Goal: Transaction & Acquisition: Purchase product/service

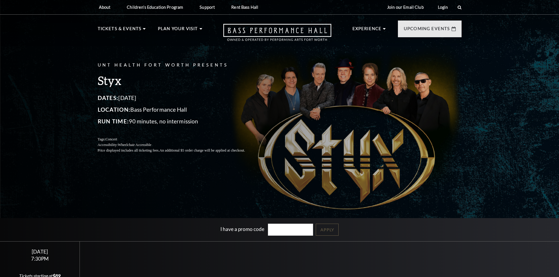
scroll to position [117, 0]
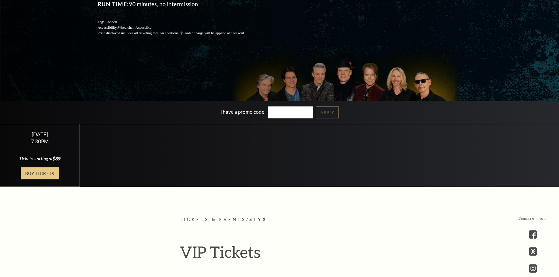
click at [35, 174] on link "Buy Tickets" at bounding box center [40, 173] width 38 height 12
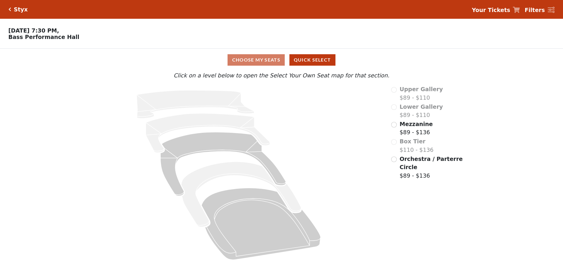
drag, startPoint x: 83, startPoint y: 38, endPoint x: 9, endPoint y: 41, distance: 74.0
click at [9, 40] on p "Oct 22 2025, 7:30 PM, Bass Performance Hall" at bounding box center [211, 33] width 422 height 13
copy p "Bass Performance Hall"
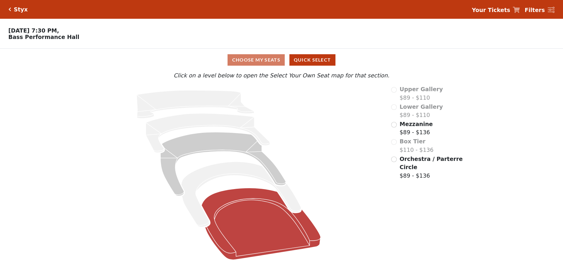
click at [255, 221] on icon at bounding box center [261, 224] width 119 height 72
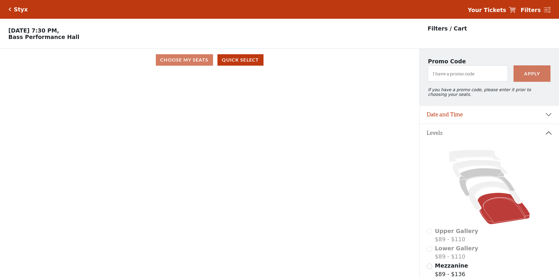
click at [296, 119] on div "Current Level Orchestra / Parterre Circle Click on a level below to open the Se…" at bounding box center [209, 180] width 419 height 218
click at [470, 178] on icon at bounding box center [486, 182] width 55 height 28
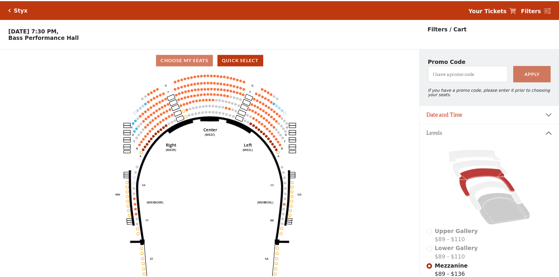
scroll to position [27, 0]
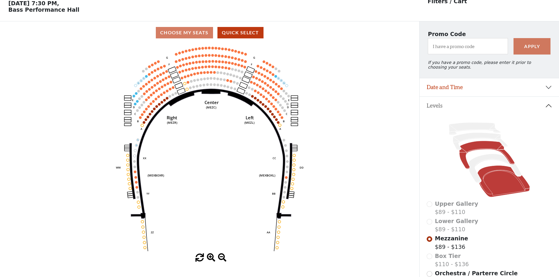
click at [508, 183] on icon at bounding box center [503, 182] width 52 height 32
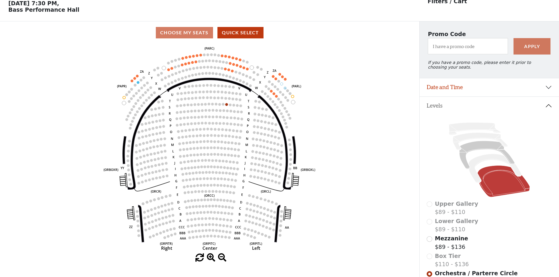
drag, startPoint x: 480, startPoint y: 145, endPoint x: 478, endPoint y: 151, distance: 6.5
click at [479, 145] on icon at bounding box center [489, 159] width 126 height 79
click at [478, 151] on icon at bounding box center [486, 155] width 55 height 28
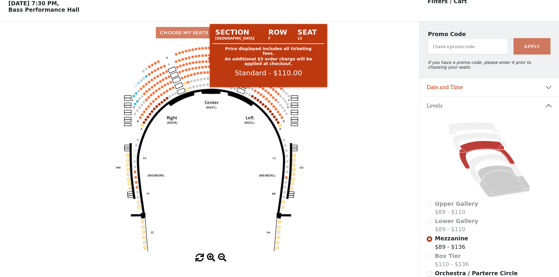
click at [206, 57] on circle at bounding box center [206, 55] width 3 height 3
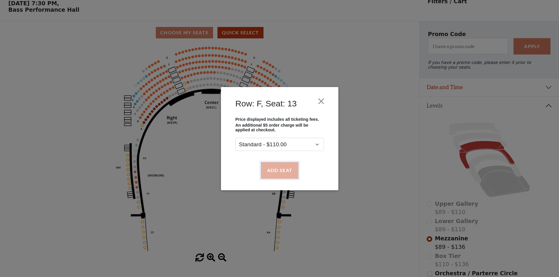
click at [298, 169] on button "Add Seat" at bounding box center [279, 170] width 38 height 16
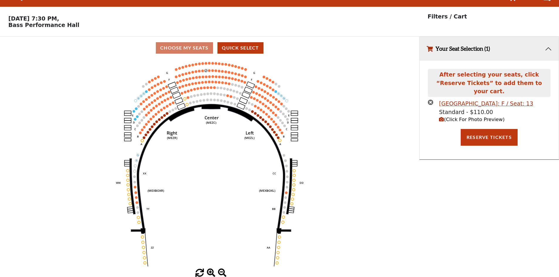
scroll to position [0, 0]
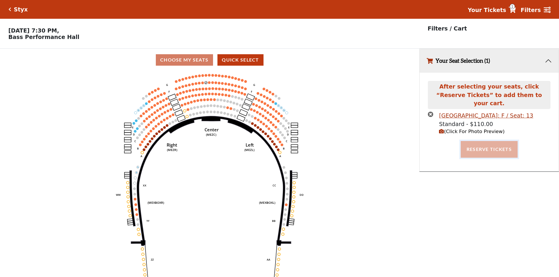
click at [506, 147] on button "Reserve Tickets" at bounding box center [488, 149] width 57 height 16
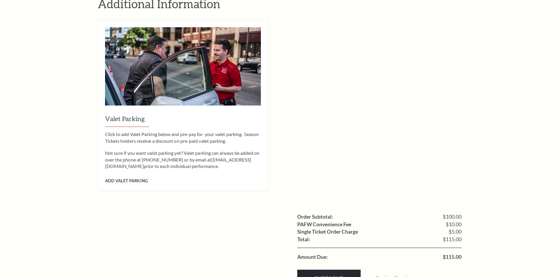
scroll to position [469, 0]
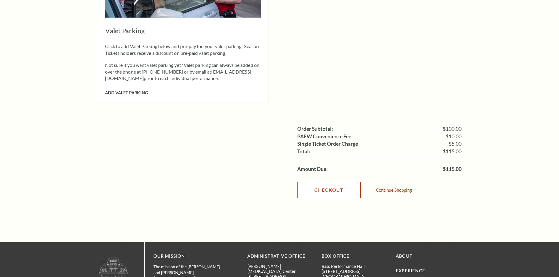
click at [345, 184] on link "Checkout" at bounding box center [328, 190] width 63 height 16
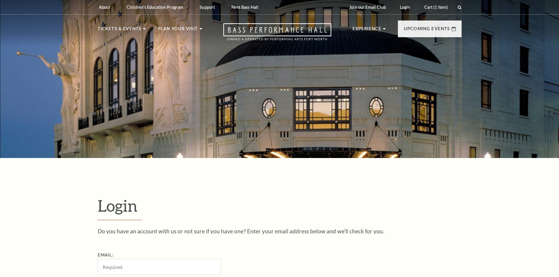
scroll to position [147, 0]
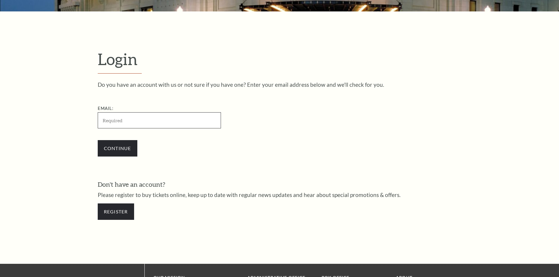
click at [126, 122] on input "Email:" at bounding box center [159, 120] width 123 height 16
type input "evelynmadison@gmail.com"
click at [126, 152] on input "Continue" at bounding box center [118, 148] width 40 height 16
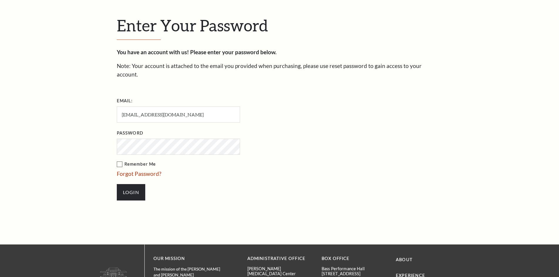
click at [129, 161] on label "Remember Me" at bounding box center [208, 164] width 182 height 7
click at [0, 0] on input "Remember Me" at bounding box center [0, 0] width 0 height 0
click at [127, 184] on input "Login" at bounding box center [131, 192] width 28 height 16
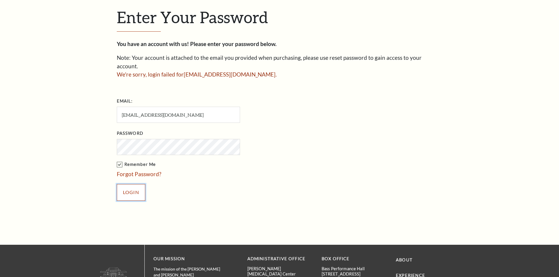
click at [131, 186] on input "Login" at bounding box center [131, 192] width 28 height 16
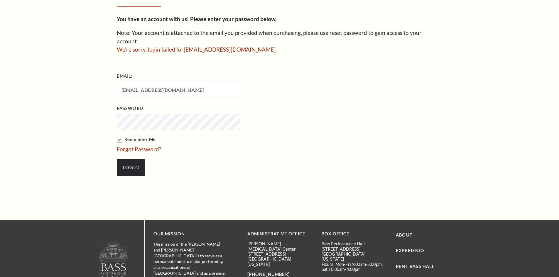
scroll to position [102, 0]
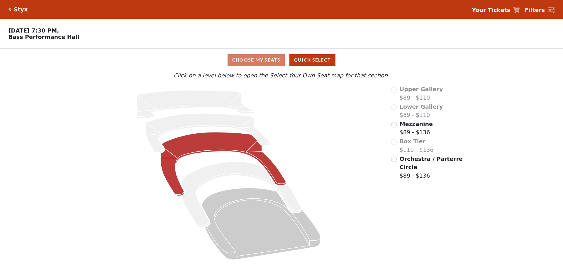
click at [220, 145] on icon at bounding box center [223, 164] width 126 height 64
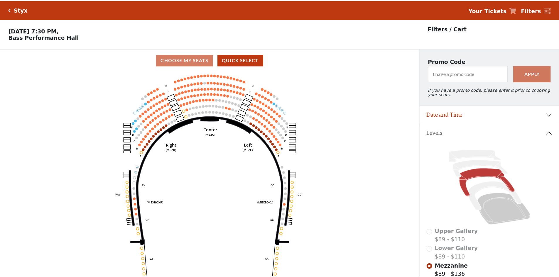
scroll to position [27, 0]
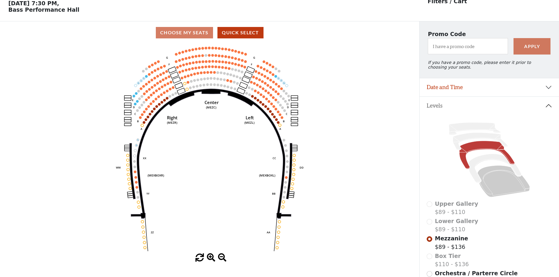
click at [208, 57] on icon "Center (MEZC) Right (MEZR) Left (MEZL) (MEXBOXR) (MEXBOXL) XX WW CC DD YY BB ZZ…" at bounding box center [209, 149] width 377 height 210
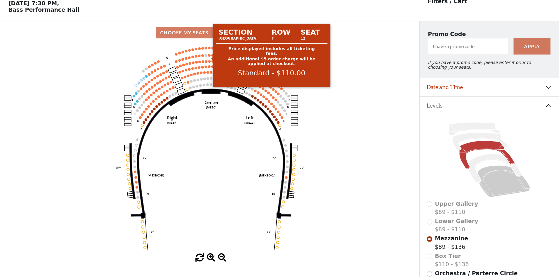
click at [209, 57] on circle at bounding box center [209, 55] width 3 height 3
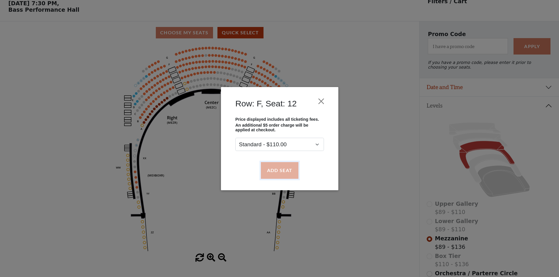
click at [272, 165] on button "Add Seat" at bounding box center [279, 170] width 38 height 16
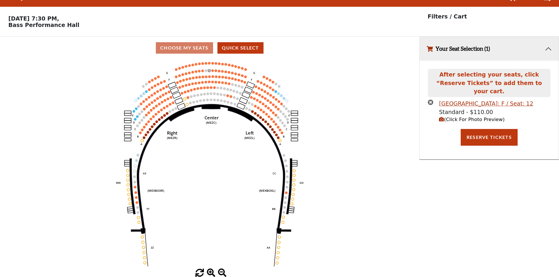
scroll to position [0, 0]
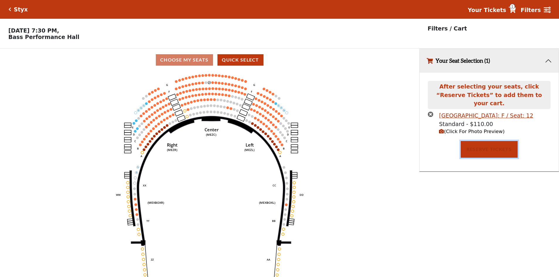
drag, startPoint x: 493, startPoint y: 146, endPoint x: 490, endPoint y: 148, distance: 3.9
click at [493, 146] on button "Reserve Tickets" at bounding box center [488, 149] width 57 height 16
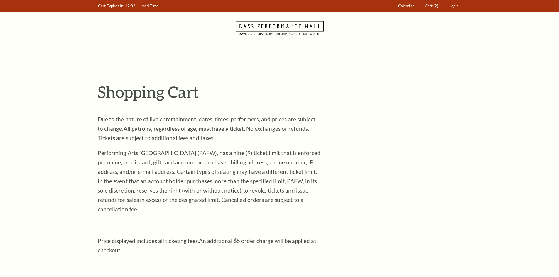
scroll to position [176, 0]
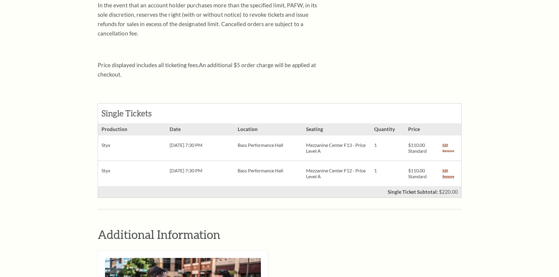
click at [445, 148] on link "Remove" at bounding box center [448, 151] width 12 height 6
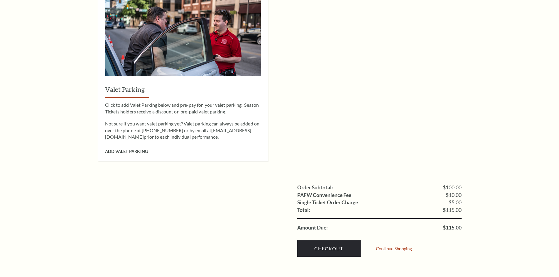
scroll to position [528, 0]
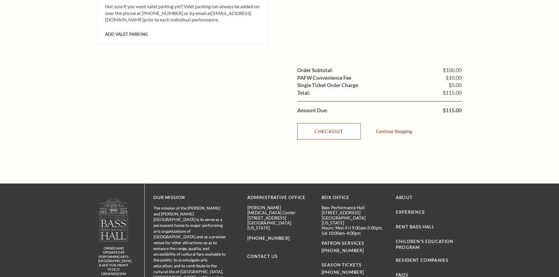
click at [330, 124] on link "Checkout" at bounding box center [328, 131] width 63 height 16
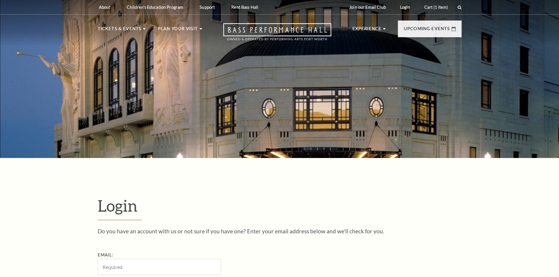
scroll to position [117, 0]
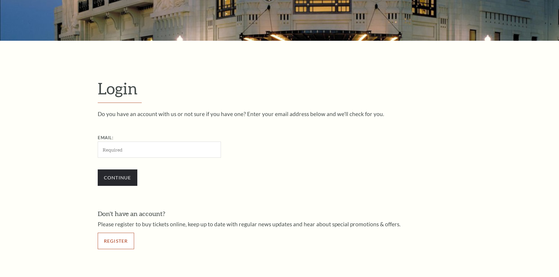
click at [125, 242] on link "Register" at bounding box center [116, 241] width 36 height 16
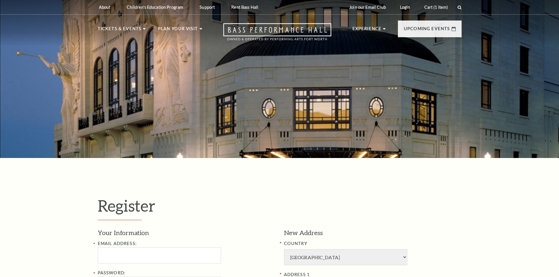
select select "1"
select select "[GEOGRAPHIC_DATA]"
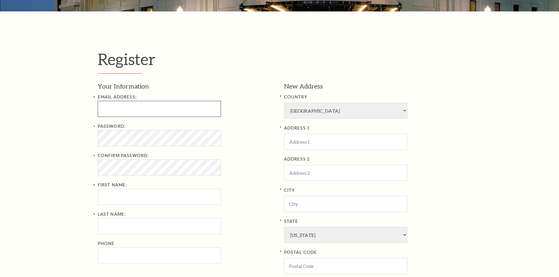
drag, startPoint x: 136, startPoint y: 108, endPoint x: 142, endPoint y: 116, distance: 9.4
click at [136, 108] on input "text" at bounding box center [159, 109] width 123 height 16
type input "[EMAIL_ADDRESS][DOMAIN_NAME]"
type input "[PERSON_NAME]"
type input "[GEOGRAPHIC_DATA]"
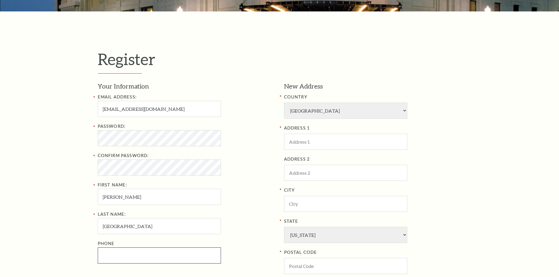
type input "3367730514"
type input "[STREET_ADDRESS][PERSON_NAME]"
type input "[PERSON_NAME]"
select select "NC"
type input "27101"
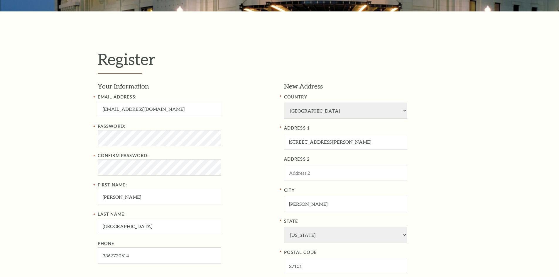
type input "[PHONE_NUMBER]"
click at [73, 145] on div "Register Your Information Email Address: evelynmadison@gmail.com Password: Conf…" at bounding box center [279, 190] width 559 height 358
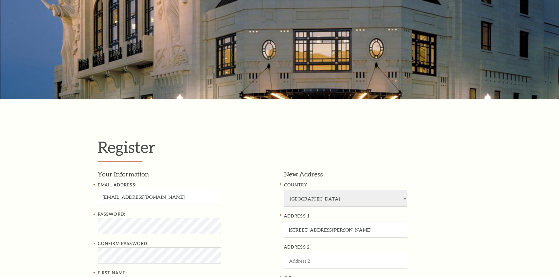
scroll to position [176, 0]
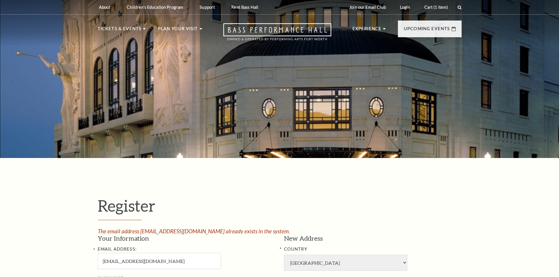
select select "1"
select select "[GEOGRAPHIC_DATA]"
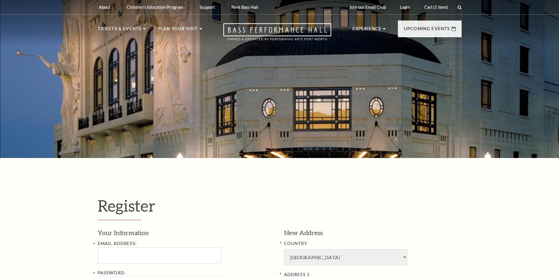
select select "1"
select select "TX"
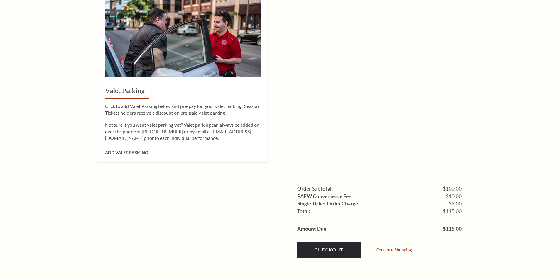
scroll to position [468, 0]
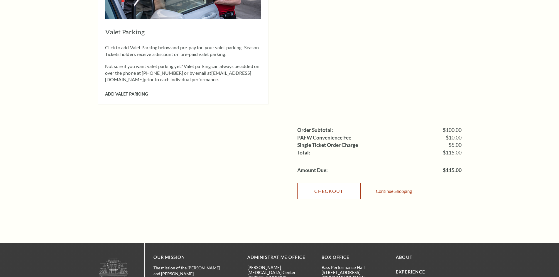
click at [340, 184] on link "Checkout" at bounding box center [328, 191] width 63 height 16
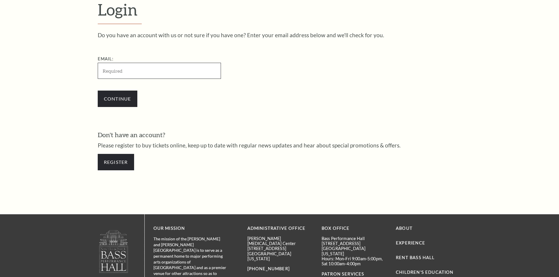
click at [137, 70] on input "Email:" at bounding box center [159, 71] width 123 height 16
type input "[EMAIL_ADDRESS][DOMAIN_NAME]"
click at [130, 104] on input "Continue" at bounding box center [118, 99] width 40 height 16
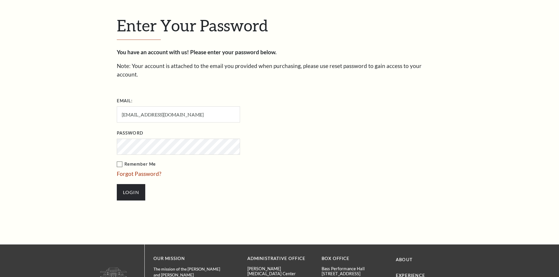
click at [137, 161] on label "Remember Me" at bounding box center [208, 164] width 182 height 7
click at [0, 0] on input "Remember Me" at bounding box center [0, 0] width 0 height 0
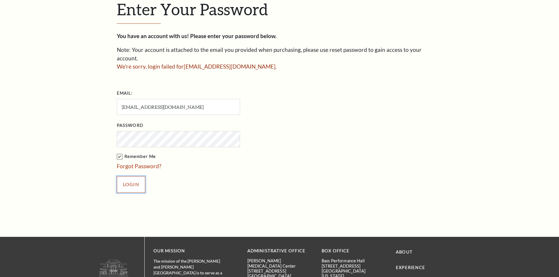
click at [136, 182] on input "Login" at bounding box center [131, 184] width 28 height 16
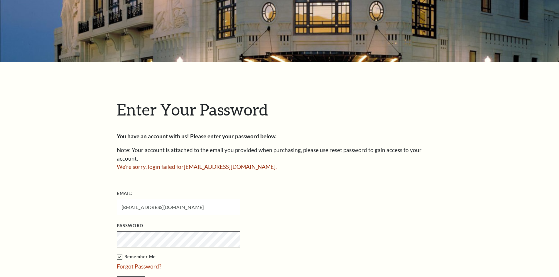
scroll to position [190, 0]
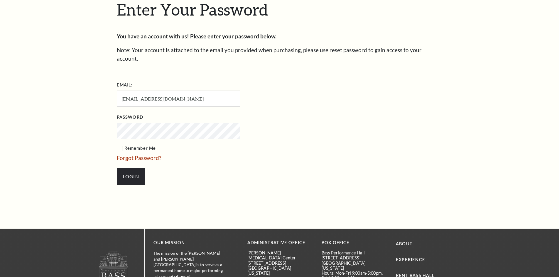
click at [131, 145] on label "Remember Me" at bounding box center [208, 148] width 182 height 7
click at [0, 0] on input "Remember Me" at bounding box center [0, 0] width 0 height 0
click at [138, 145] on label "Remember Me" at bounding box center [208, 148] width 182 height 7
click at [0, 0] on input "Remember Me" at bounding box center [0, 0] width 0 height 0
click at [136, 168] on input "Login" at bounding box center [131, 176] width 28 height 16
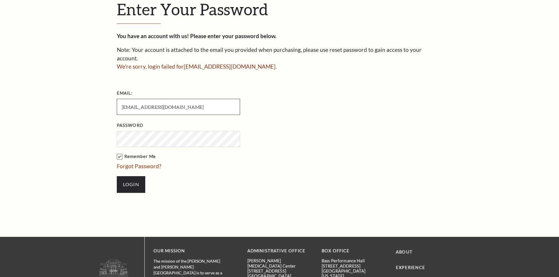
click at [154, 100] on input "[EMAIL_ADDRESS][DOMAIN_NAME]" at bounding box center [178, 107] width 123 height 16
click at [154, 100] on input "evelynmadison@gmail.com" at bounding box center [178, 107] width 123 height 16
paste input "scarlettesnow"
type input "[EMAIL_ADDRESS][DOMAIN_NAME]"
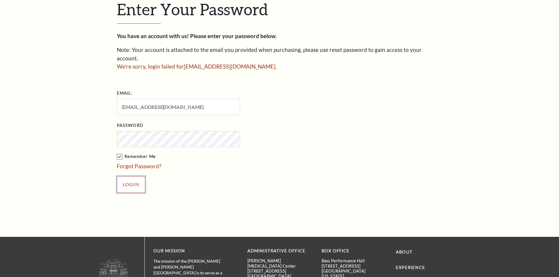
click at [135, 178] on input "Login" at bounding box center [131, 184] width 28 height 16
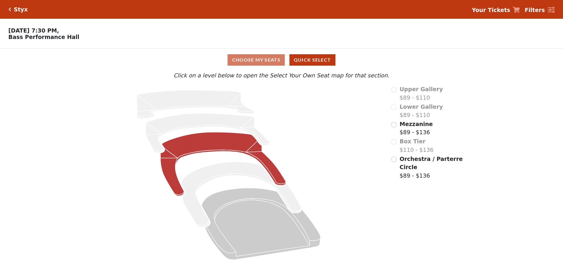
click at [230, 148] on icon at bounding box center [223, 164] width 126 height 64
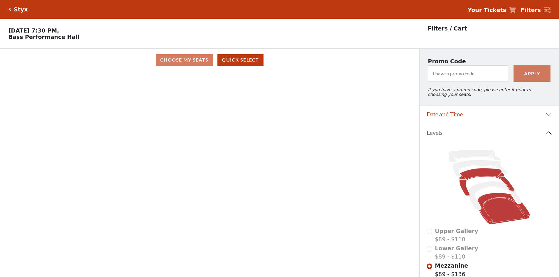
click at [496, 202] on icon at bounding box center [503, 209] width 52 height 32
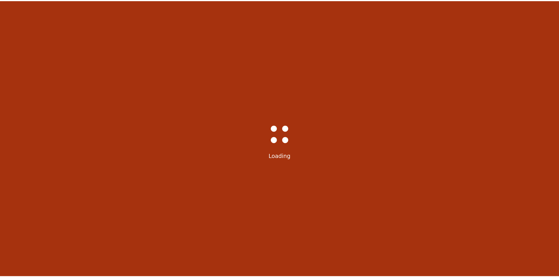
scroll to position [27, 0]
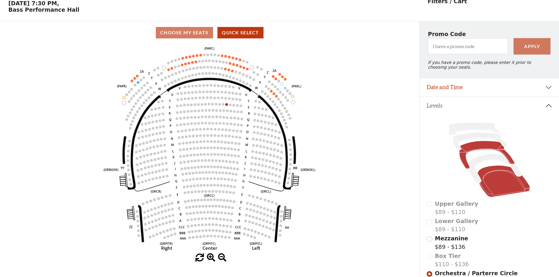
click at [477, 150] on icon at bounding box center [486, 155] width 55 height 28
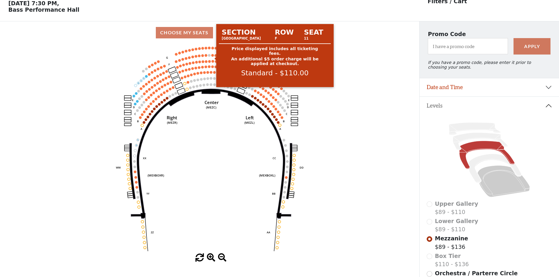
click at [212, 57] on circle at bounding box center [212, 55] width 3 height 3
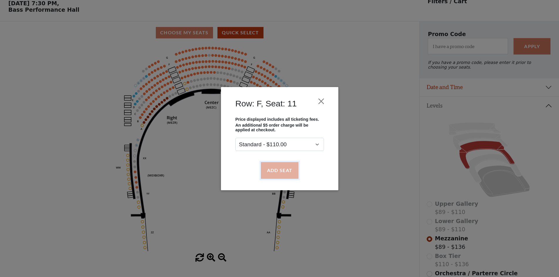
click at [282, 167] on button "Add Seat" at bounding box center [279, 170] width 38 height 16
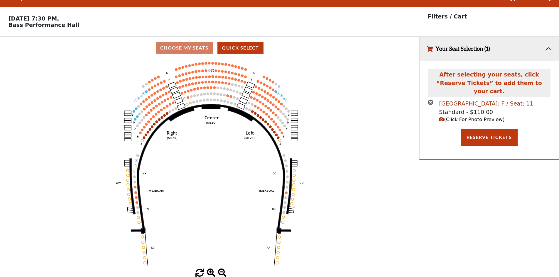
scroll to position [0, 0]
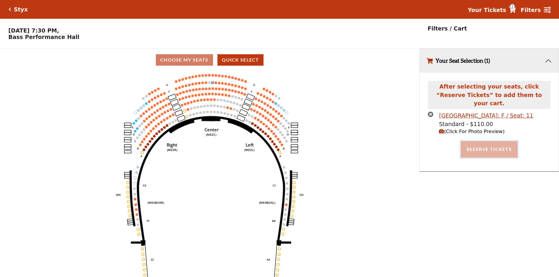
click at [499, 141] on button "Reserve Tickets" at bounding box center [488, 149] width 57 height 16
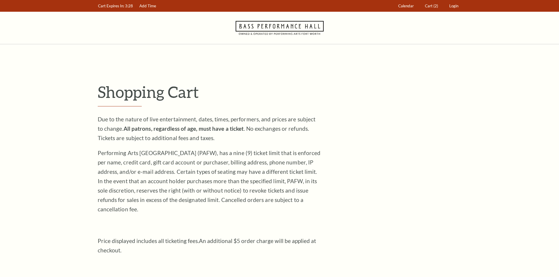
scroll to position [176, 0]
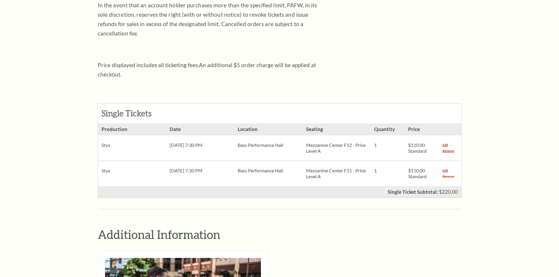
drag, startPoint x: 449, startPoint y: 167, endPoint x: 440, endPoint y: 167, distance: 8.8
click at [449, 174] on link "Remove" at bounding box center [448, 177] width 12 height 6
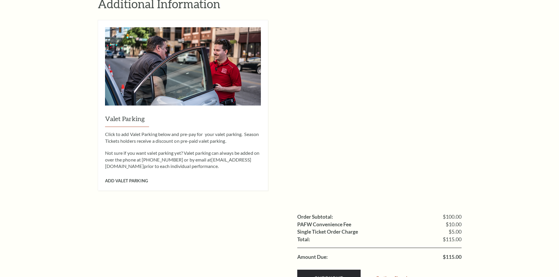
scroll to position [469, 0]
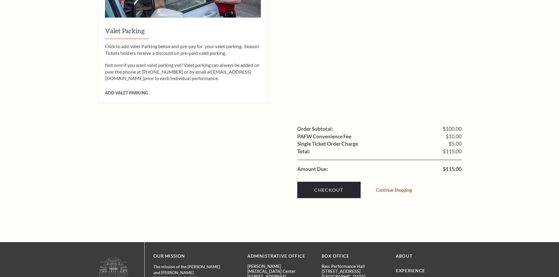
click at [457, 8] on div "Valet Parking Click to add Valet Parking below and pre-pay for your valet parki…" at bounding box center [280, 17] width 364 height 171
drag, startPoint x: 480, startPoint y: 13, endPoint x: 471, endPoint y: 3, distance: 13.1
click at [387, 133] on li "PAFW Convenience Fee $10.00" at bounding box center [379, 137] width 164 height 8
click at [331, 182] on link "Checkout" at bounding box center [328, 190] width 63 height 16
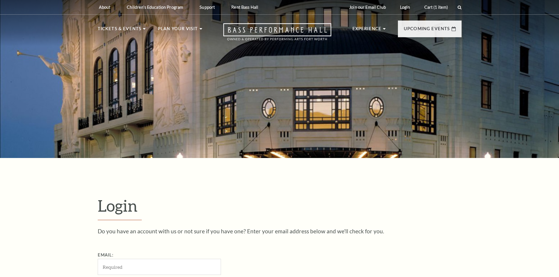
scroll to position [147, 0]
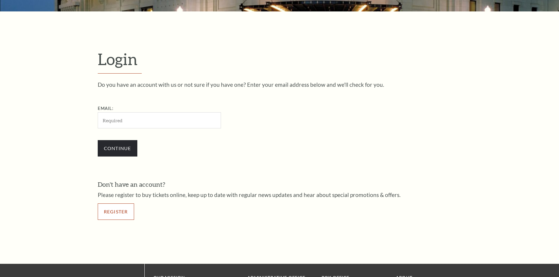
click at [119, 213] on link "Register" at bounding box center [116, 212] width 36 height 16
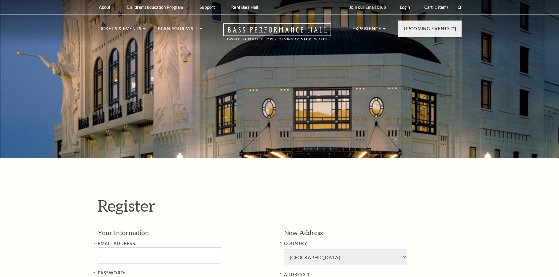
select select "1"
select select "[GEOGRAPHIC_DATA]"
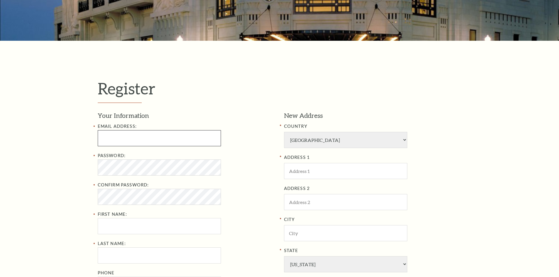
click at [118, 137] on input "text" at bounding box center [159, 138] width 123 height 16
type input "scarlettesnow@gmail.com"
type input "Scarlette"
type input "Snow"
type input "13367730514"
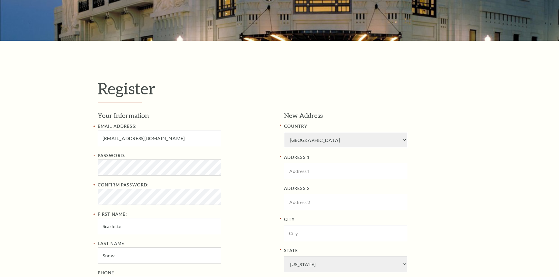
select select "158"
type input "4880 Jones Avenue"
type input "[PERSON_NAME]"
type input "27101"
type input "[PHONE_NUMBER]"
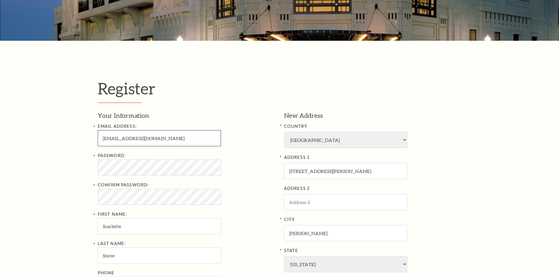
select select
type input "[PHONE_NUMBER]"
type input "[EMAIL_ADDRESS][DOMAIN_NAME]"
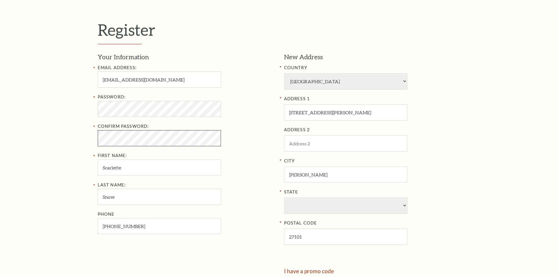
scroll to position [205, 0]
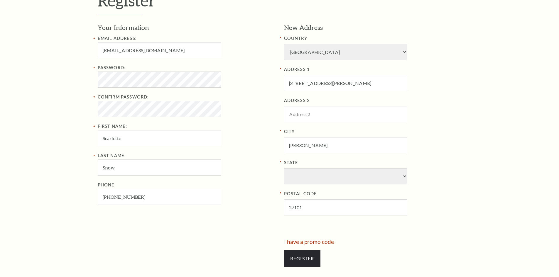
click at [257, 174] on div "Last Name: Snow Phone 133-677-30514" at bounding box center [186, 178] width 177 height 53
click at [309, 261] on input "Register" at bounding box center [302, 258] width 36 height 16
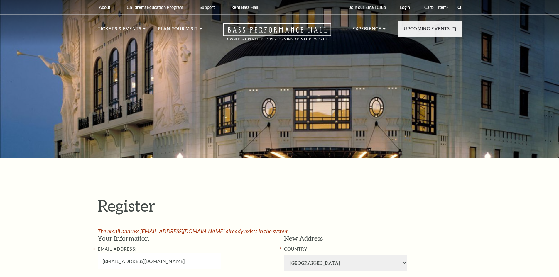
select select "1"
select select "[GEOGRAPHIC_DATA]"
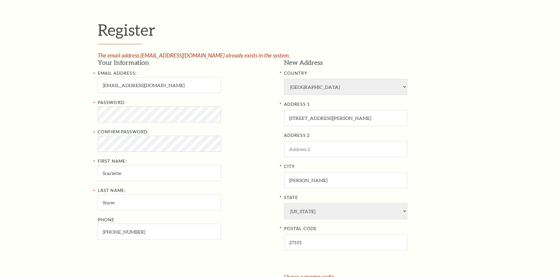
scroll to position [205, 0]
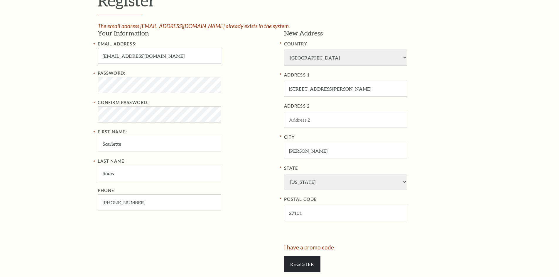
drag, startPoint x: 146, startPoint y: 56, endPoint x: 146, endPoint y: 62, distance: 5.3
click at [146, 56] on input "[EMAIL_ADDRESS][DOMAIN_NAME]" at bounding box center [159, 56] width 123 height 16
click at [147, 60] on input "[EMAIL_ADDRESS][DOMAIN_NAME]" at bounding box center [159, 56] width 123 height 16
click at [147, 59] on input "[EMAIL_ADDRESS][DOMAIN_NAME]" at bounding box center [159, 56] width 123 height 16
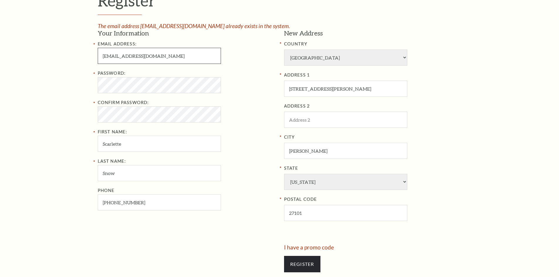
paste input "scarlettesnow"
type input "[EMAIL_ADDRESS][DOMAIN_NAME]"
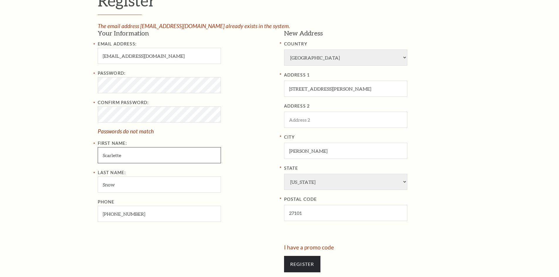
click at [118, 147] on div "Password: Confirm Password: Passwords do not match First Name: [PERSON_NAME]" at bounding box center [186, 117] width 177 height 94
click at [127, 155] on input "Scarlette" at bounding box center [159, 155] width 123 height 16
drag, startPoint x: 115, startPoint y: 180, endPoint x: 115, endPoint y: 189, distance: 8.8
click at [115, 180] on input "Snow" at bounding box center [159, 185] width 123 height 16
click at [119, 221] on input "133-677-30514" at bounding box center [159, 214] width 123 height 16
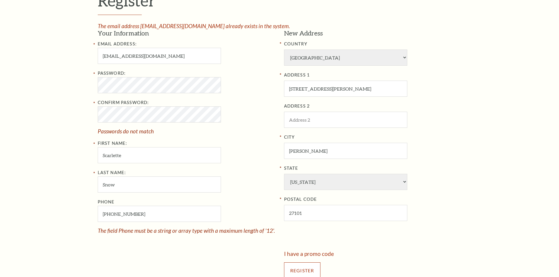
click at [305, 261] on div "Register" at bounding box center [372, 271] width 177 height 28
click at [168, 217] on input "133-677-30514" at bounding box center [159, 214] width 123 height 16
click at [144, 213] on input "133-677-30514" at bounding box center [159, 214] width 123 height 16
drag, startPoint x: 113, startPoint y: 213, endPoint x: 119, endPoint y: 211, distance: 6.9
click at [114, 212] on input "133-677-30514" at bounding box center [159, 214] width 123 height 16
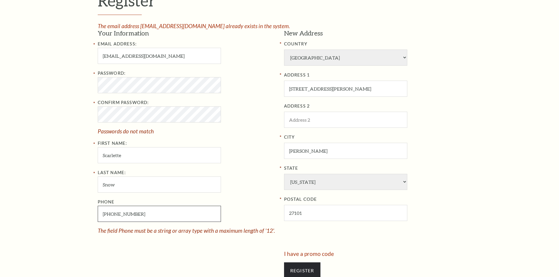
click at [112, 214] on input "133-677-30514" at bounding box center [159, 214] width 123 height 16
click at [122, 214] on input "133-677-30514" at bounding box center [159, 214] width 123 height 16
type input "133-677-30514"
click at [148, 216] on input "133-677-30514" at bounding box center [159, 214] width 123 height 16
click at [306, 263] on input "Register" at bounding box center [302, 270] width 36 height 16
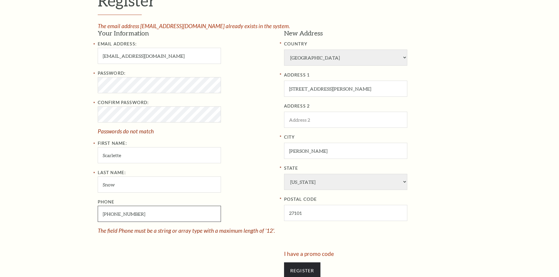
scroll to position [264, 0]
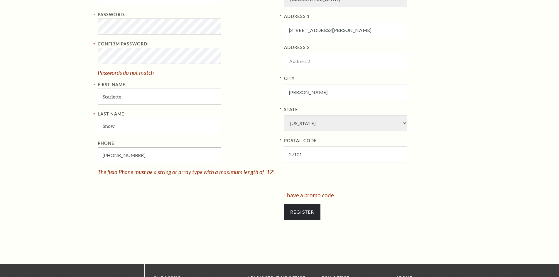
click at [176, 153] on input "133-677-30514" at bounding box center [159, 155] width 123 height 16
click at [162, 120] on input "Snow" at bounding box center [159, 126] width 123 height 16
click at [191, 155] on input "133-677-30514" at bounding box center [159, 155] width 123 height 16
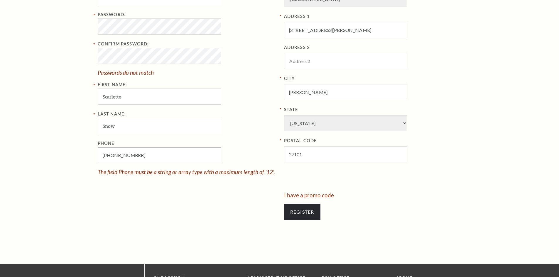
click at [191, 155] on input "133-677-30514" at bounding box center [159, 155] width 123 height 16
drag, startPoint x: 266, startPoint y: 132, endPoint x: 179, endPoint y: 155, distance: 89.8
click at [265, 132] on div "Last Name: Snow Phone Phone required" at bounding box center [186, 143] width 177 height 64
click at [172, 157] on input "Phone" at bounding box center [159, 155] width 123 height 16
type input "3367730514"
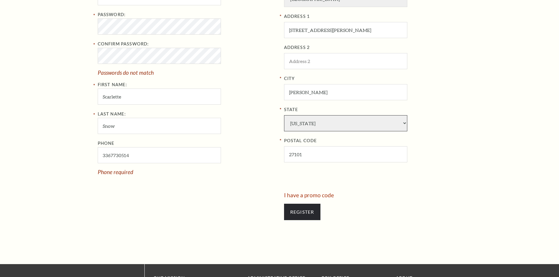
select select "NC"
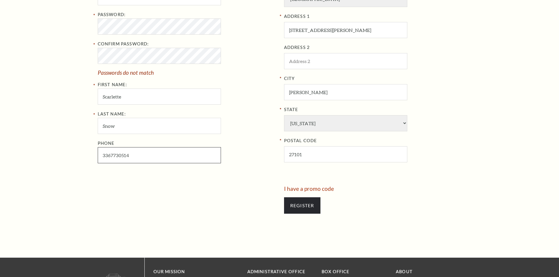
type input "336-773-0514"
click at [306, 205] on input "Register" at bounding box center [302, 205] width 36 height 16
click at [313, 201] on input "Register" at bounding box center [302, 205] width 36 height 16
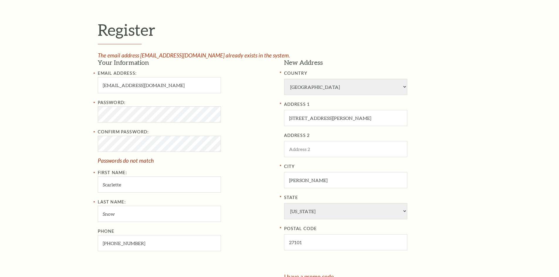
click at [261, 166] on div "Password: Confirm Password: Passwords do not match First Name: Scarlette" at bounding box center [186, 146] width 177 height 94
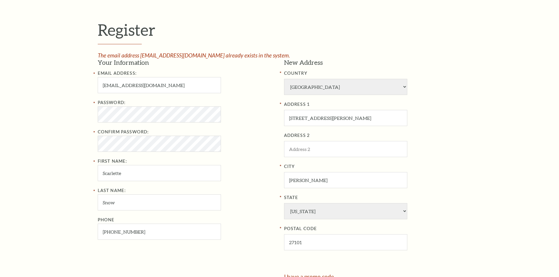
click at [241, 156] on div "Password: Confirm Password: First Name: Scarlette" at bounding box center [186, 140] width 177 height 82
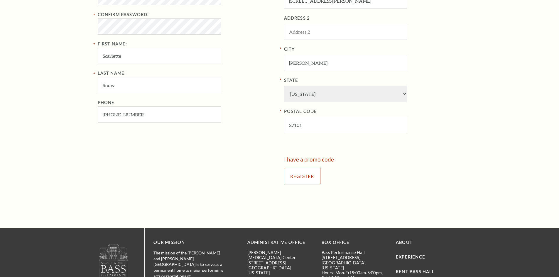
click at [303, 170] on input "Register" at bounding box center [302, 176] width 36 height 16
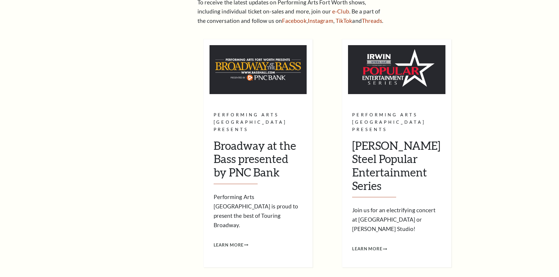
scroll to position [323, 0]
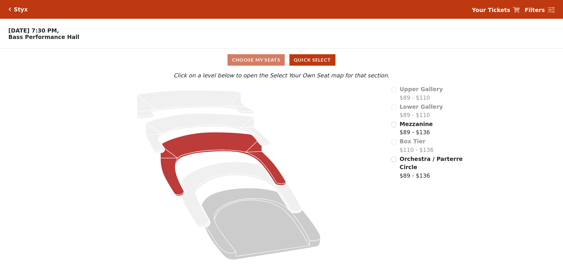
click at [221, 149] on icon at bounding box center [223, 164] width 126 height 64
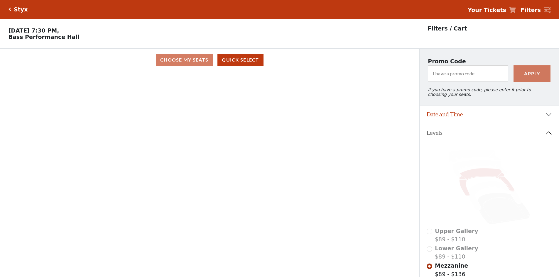
click at [474, 177] on icon at bounding box center [486, 182] width 55 height 28
click at [500, 207] on icon at bounding box center [503, 209] width 52 height 32
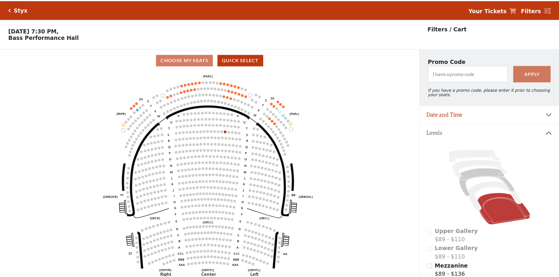
scroll to position [27, 0]
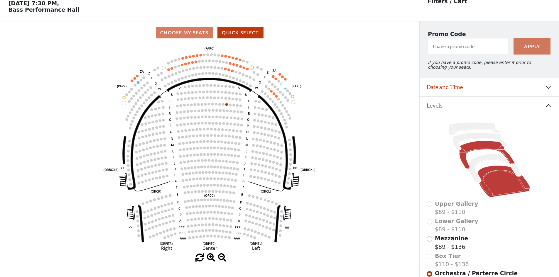
click at [485, 147] on icon at bounding box center [486, 155] width 55 height 28
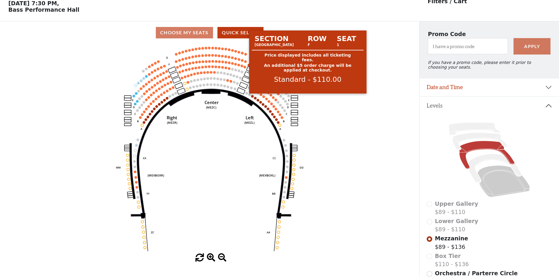
click at [245, 63] on circle at bounding box center [245, 61] width 3 height 3
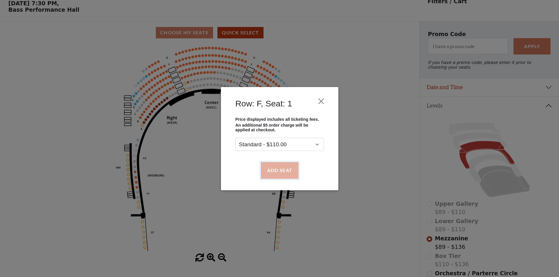
click at [279, 173] on button "Add Seat" at bounding box center [279, 170] width 38 height 16
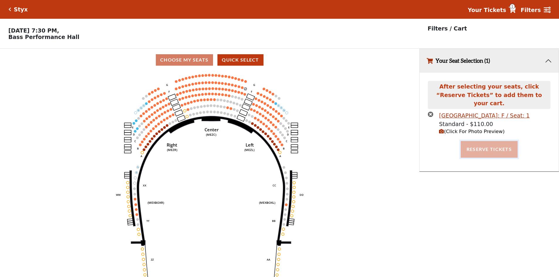
click at [471, 141] on button "Reserve Tickets" at bounding box center [488, 149] width 57 height 16
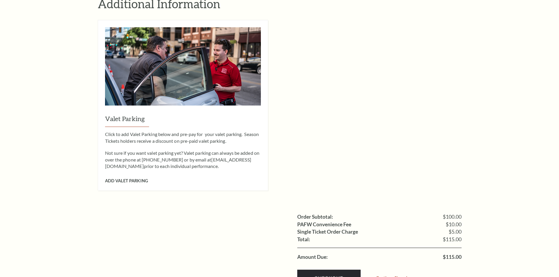
scroll to position [528, 0]
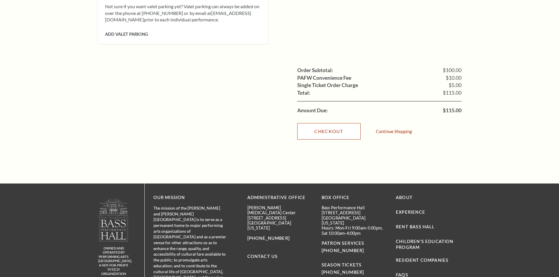
click at [334, 123] on link "Checkout" at bounding box center [328, 131] width 63 height 16
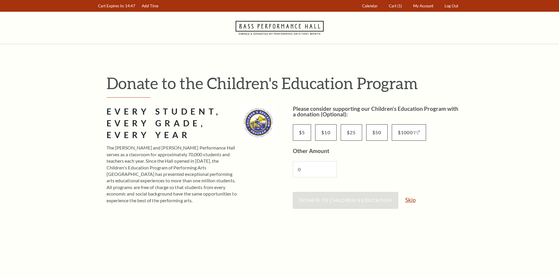
click at [415, 197] on link "Skip" at bounding box center [410, 200] width 10 height 6
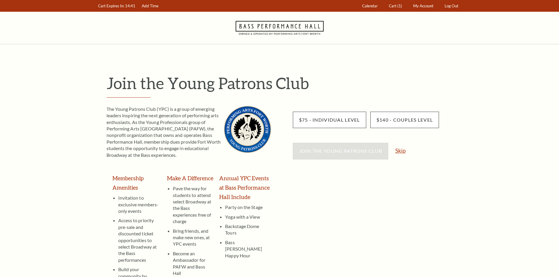
click at [405, 153] on link "Skip" at bounding box center [400, 151] width 10 height 6
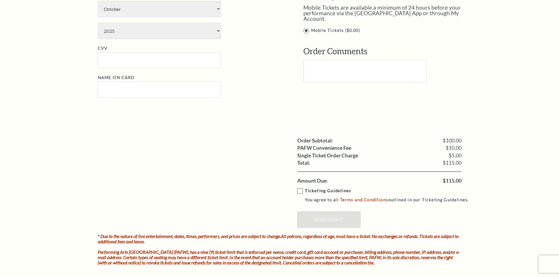
scroll to position [352, 0]
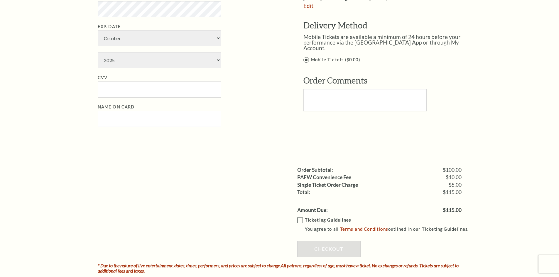
click at [518, 33] on div "Notice × Tickets cannot be removed during a Ticket Exchange. Choose Start Over …" at bounding box center [279, 12] width 559 height 640
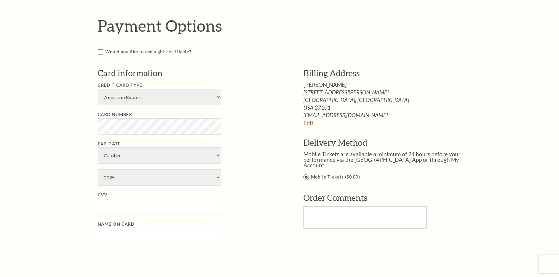
scroll to position [147, 0]
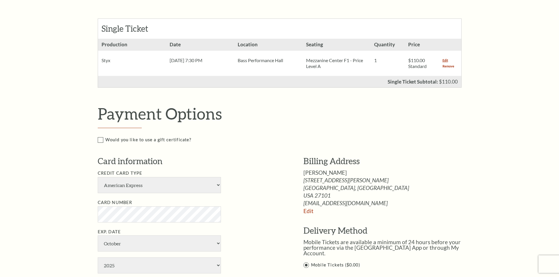
click at [450, 67] on link "Remove" at bounding box center [448, 66] width 12 height 6
